Goal: Check status

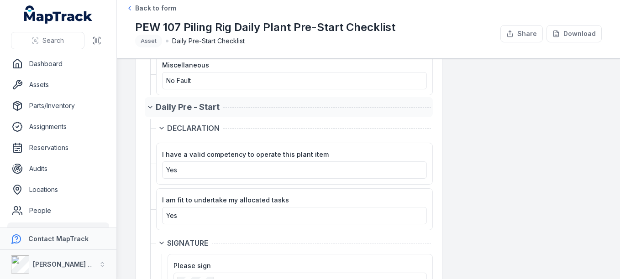
scroll to position [1864, 0]
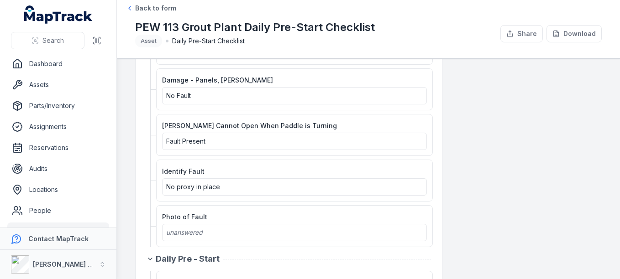
scroll to position [639, 0]
